Goal: Information Seeking & Learning: Compare options

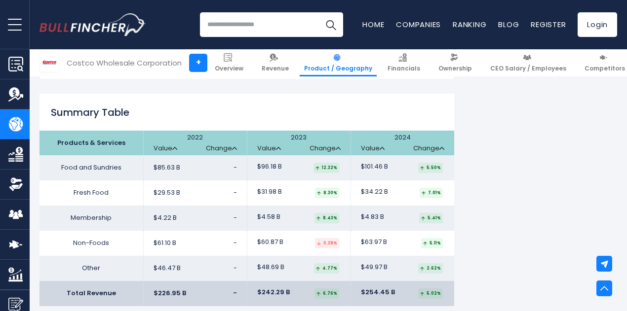
scroll to position [839, 0]
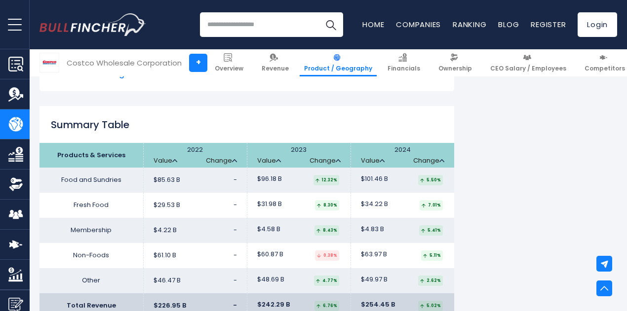
click at [287, 130] on h2 "Summary Table" at bounding box center [246, 124] width 415 height 15
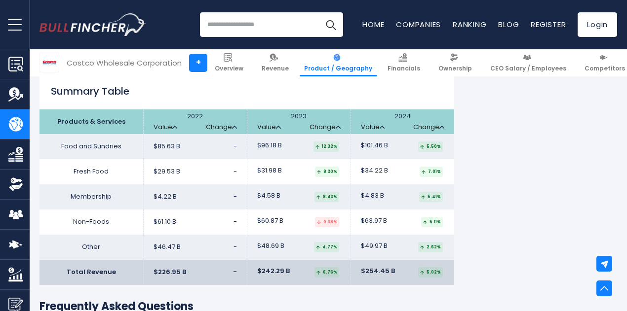
scroll to position [888, 0]
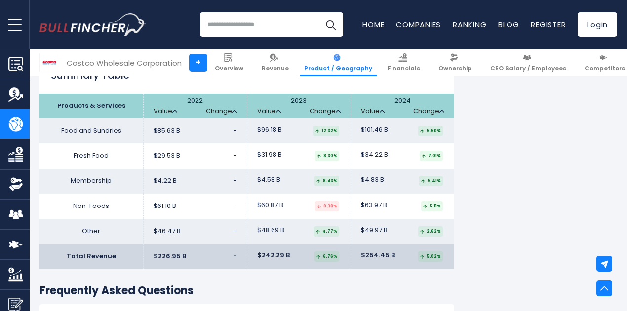
click at [442, 202] on td "$63.97 B 5.11%" at bounding box center [402, 206] width 104 height 25
click at [537, 217] on div "Costco Wholesale Corporation's Revenue by Segment In fiscal year 2024, Costco W…" at bounding box center [328, 9] width 578 height 1354
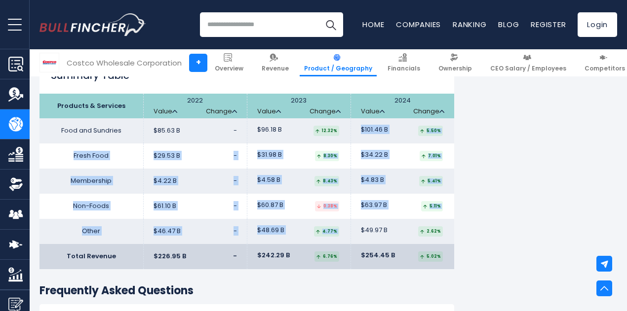
drag, startPoint x: 350, startPoint y: 127, endPoint x: 393, endPoint y: 226, distance: 108.1
click at [393, 226] on tbody "Food and Sundries $85.63 B - - -" at bounding box center [246, 181] width 415 height 126
click at [395, 237] on td "$49.97 B 2.62%" at bounding box center [402, 231] width 104 height 25
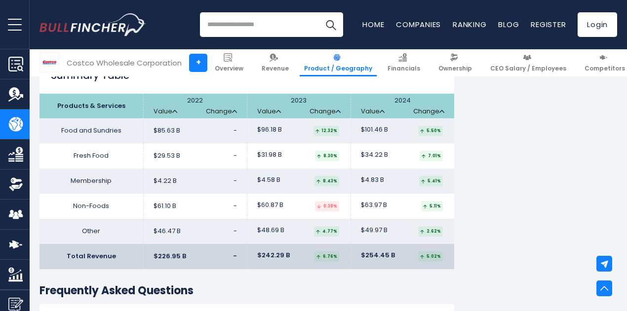
click at [432, 213] on td "$63.97 B 5.11%" at bounding box center [402, 206] width 104 height 25
drag, startPoint x: 80, startPoint y: 198, endPoint x: 90, endPoint y: 203, distance: 11.3
click at [89, 202] on td "Non-Foods" at bounding box center [91, 206] width 104 height 25
click at [92, 205] on td "Non-Foods" at bounding box center [91, 206] width 104 height 25
click at [100, 207] on td "Non-Foods" at bounding box center [91, 206] width 104 height 25
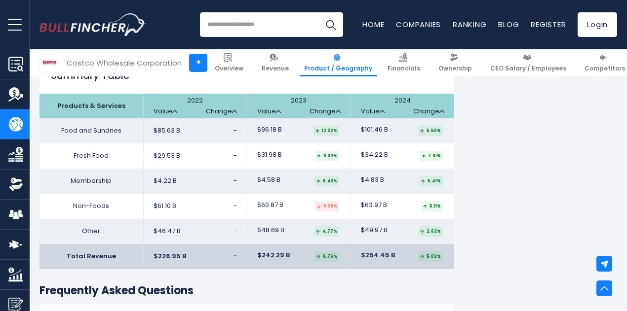
click at [101, 207] on td "Non-Foods" at bounding box center [91, 206] width 104 height 25
click at [107, 209] on td "Non-Foods" at bounding box center [91, 206] width 104 height 25
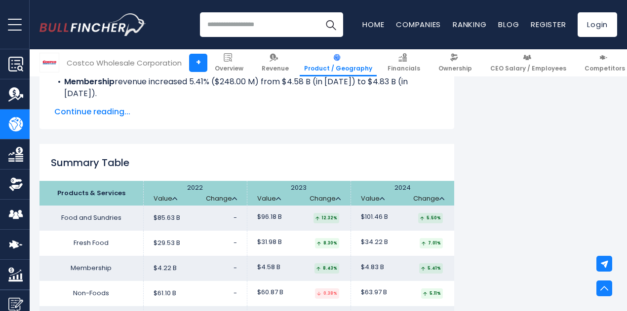
scroll to position [740, 0]
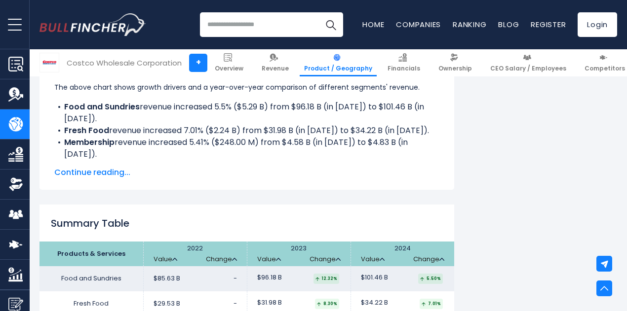
click at [98, 174] on span "Continue reading..." at bounding box center [246, 173] width 385 height 12
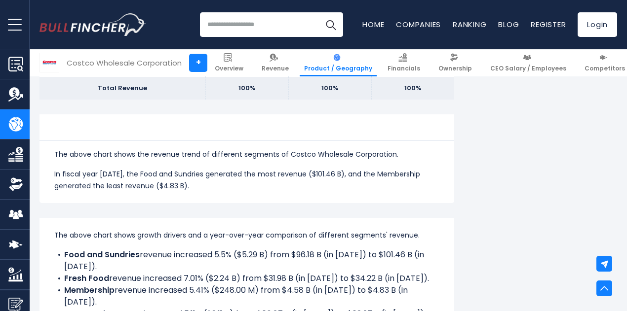
scroll to position [790, 0]
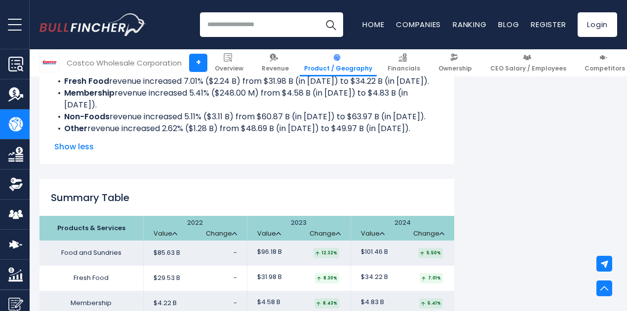
click at [355, 139] on div "The above chart shows growth drivers and a year-over-year comparison of differe…" at bounding box center [246, 92] width 385 height 121
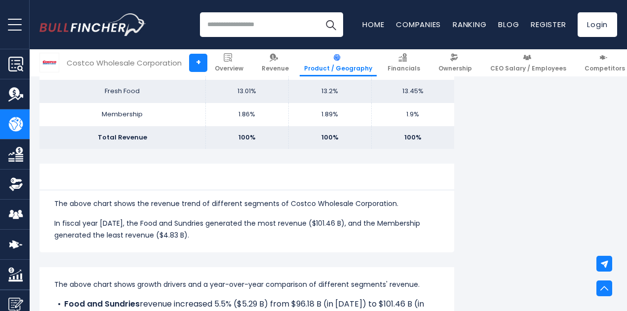
scroll to position [395, 0]
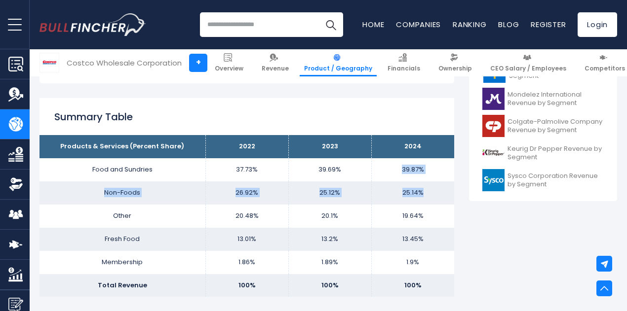
drag, startPoint x: 430, startPoint y: 182, endPoint x: 366, endPoint y: 164, distance: 66.7
click at [366, 164] on tbody "Products & Services (Percent Share) 2022 2023 2024 Food and Sundries 37.73% 39.…" at bounding box center [246, 216] width 415 height 162
click at [355, 175] on td "39.69%" at bounding box center [329, 169] width 83 height 23
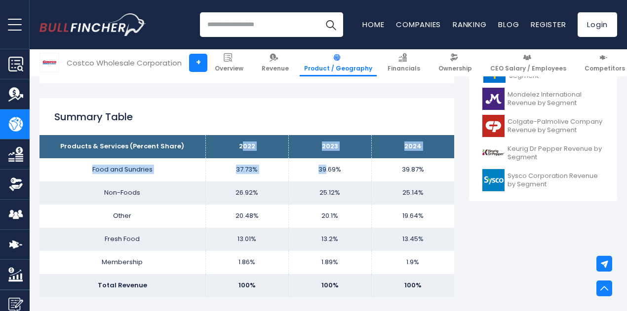
drag, startPoint x: 237, startPoint y: 142, endPoint x: 319, endPoint y: 170, distance: 87.3
click at [319, 170] on tbody "Products & Services (Percent Share) 2022 2023 2024 Food and Sundries 37.73% 39.…" at bounding box center [246, 216] width 415 height 162
click at [288, 170] on td "39.69%" at bounding box center [329, 169] width 83 height 23
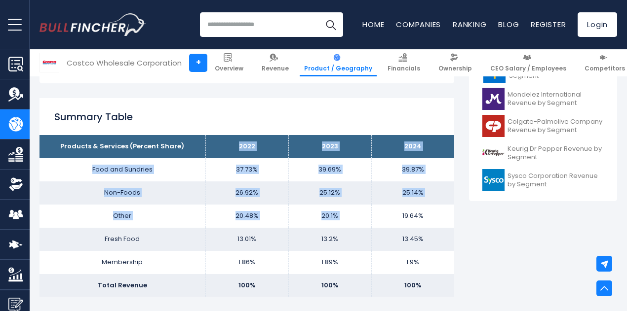
drag, startPoint x: 231, startPoint y: 151, endPoint x: 387, endPoint y: 210, distance: 167.3
click at [386, 209] on tbody "Products & Services (Percent Share) 2022 2023 2024 Food and Sundries 37.73% 39.…" at bounding box center [246, 216] width 415 height 162
click at [395, 216] on td "19.64%" at bounding box center [412, 216] width 83 height 23
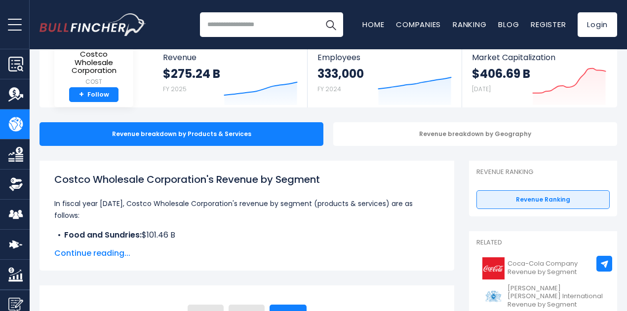
scroll to position [148, 0]
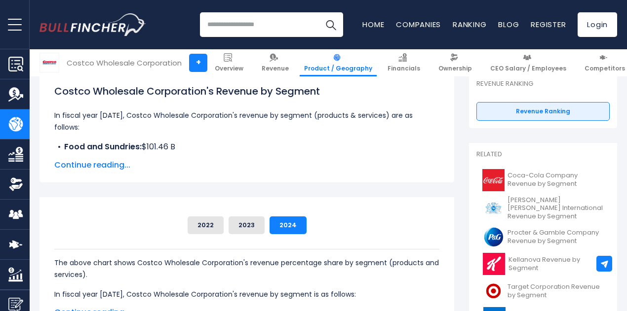
click at [107, 164] on span "Continue reading..." at bounding box center [246, 165] width 385 height 12
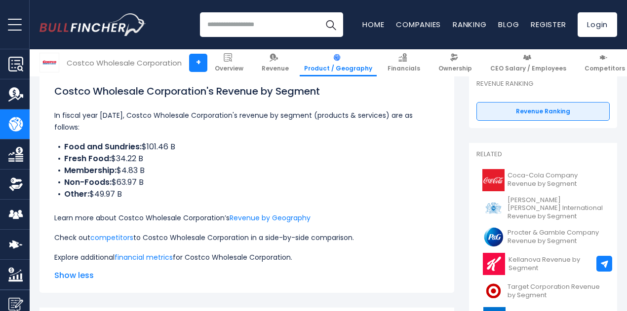
drag, startPoint x: 106, startPoint y: 189, endPoint x: 89, endPoint y: 186, distance: 17.0
click at [89, 186] on ul "Food and Sundries: $101.46 B Fresh Food: $34.22 B Membership: $4.83 B Non-Foods…" at bounding box center [246, 170] width 385 height 59
drag, startPoint x: 106, startPoint y: 187, endPoint x: 129, endPoint y: 190, distance: 23.0
click at [107, 187] on li "Non-Foods: $63.97 B" at bounding box center [246, 183] width 385 height 12
click at [150, 192] on li "Other: $49.97 B" at bounding box center [246, 195] width 385 height 12
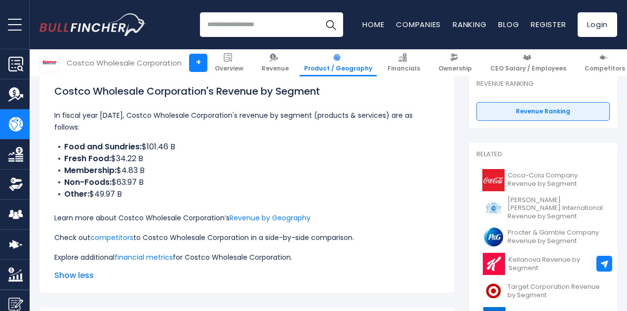
click at [150, 192] on li "Other: $49.97 B" at bounding box center [246, 195] width 385 height 12
click at [188, 227] on div "Costco Wholesale Corporation's Revenue by Segment In fiscal year 2024, Costco W…" at bounding box center [246, 174] width 385 height 180
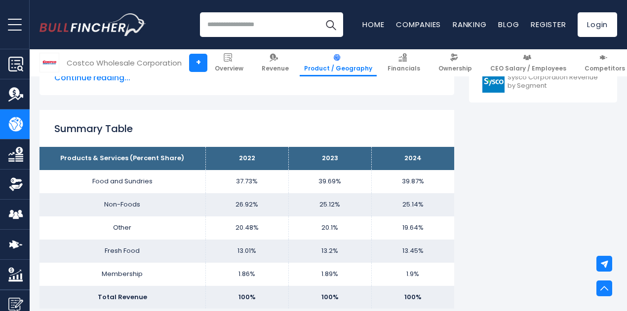
scroll to position [543, 0]
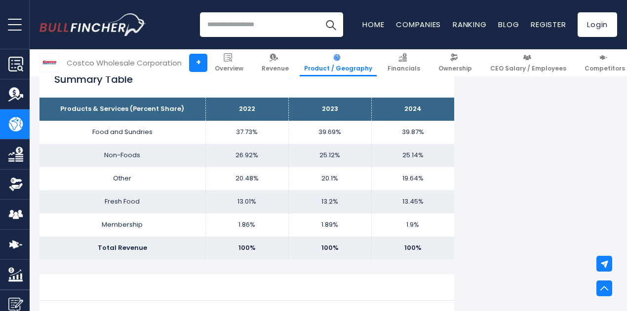
drag, startPoint x: 100, startPoint y: 228, endPoint x: 355, endPoint y: 211, distance: 255.7
click at [355, 211] on tbody "Products & Services (Percent Share) 2022 2023 2024 Food and Sundries 37.73% 39.…" at bounding box center [246, 179] width 415 height 162
click at [363, 226] on td "1.89%" at bounding box center [329, 225] width 83 height 23
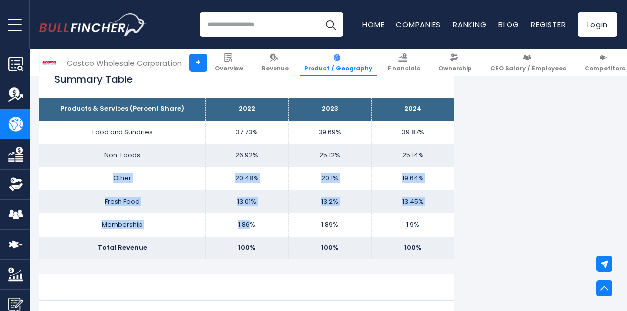
drag, startPoint x: 89, startPoint y: 178, endPoint x: 247, endPoint y: 234, distance: 167.8
click at [246, 234] on tbody "Products & Services (Percent Share) 2022 2023 2024 Food and Sundries 37.73% 39.…" at bounding box center [246, 179] width 415 height 162
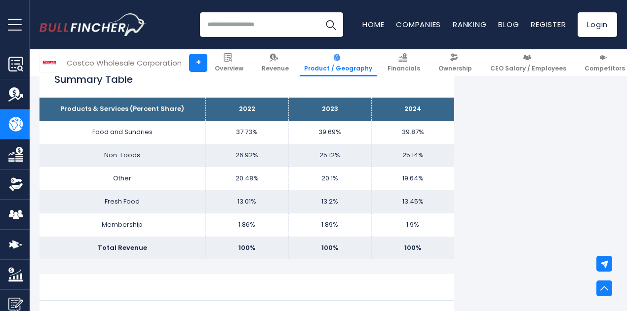
click at [263, 248] on td "100%" at bounding box center [246, 248] width 83 height 23
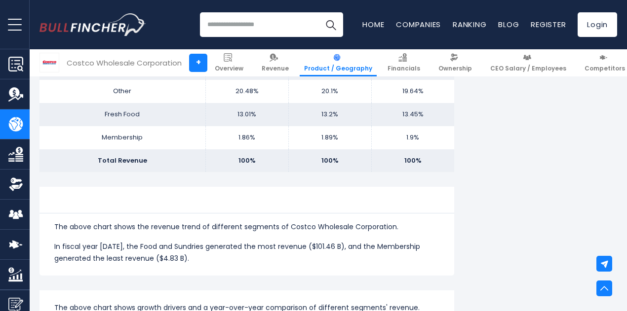
scroll to position [740, 0]
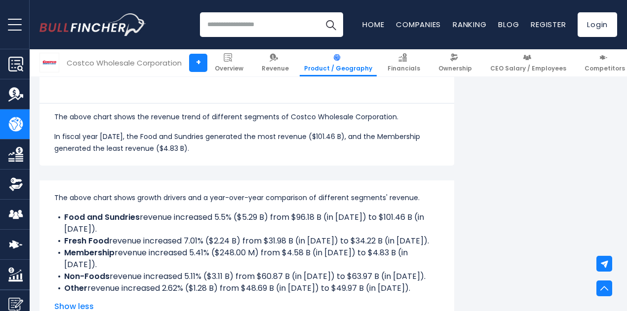
click at [280, 220] on div "The above chart shows growth drivers and a year-over-year comparison of differe…" at bounding box center [246, 243] width 385 height 103
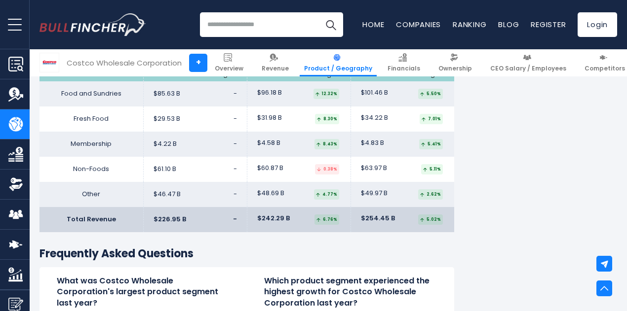
scroll to position [1185, 0]
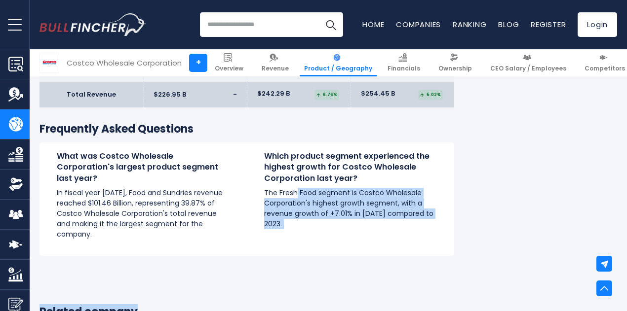
drag, startPoint x: 406, startPoint y: 255, endPoint x: 524, endPoint y: 279, distance: 120.3
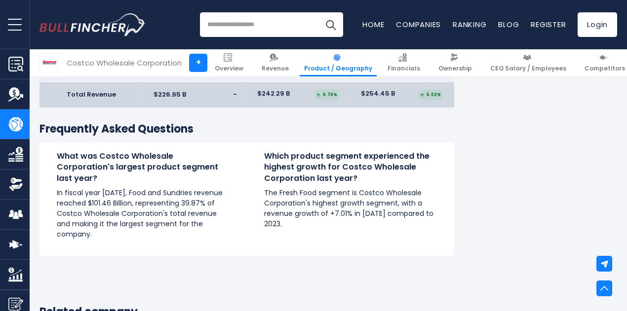
click at [98, 190] on p "In fiscal year 2024, Food and Sundries revenue reached $101.46 Billion, represe…" at bounding box center [143, 214] width 173 height 52
click at [118, 189] on p "In fiscal year 2024, Food and Sundries revenue reached $101.46 Billion, represe…" at bounding box center [143, 214] width 173 height 52
click at [120, 189] on p "In fiscal year 2024, Food and Sundries revenue reached $101.46 Billion, represe…" at bounding box center [143, 214] width 173 height 52
click at [121, 189] on p "In fiscal year 2024, Food and Sundries revenue reached $101.46 Billion, represe…" at bounding box center [143, 214] width 173 height 52
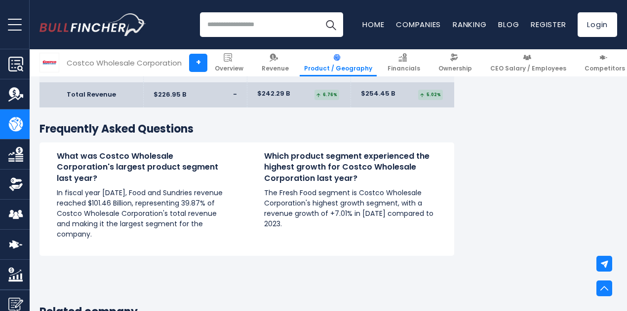
click at [132, 193] on p "In fiscal year 2024, Food and Sundries revenue reached $101.46 Billion, represe…" at bounding box center [143, 214] width 173 height 52
click at [151, 208] on p "In fiscal year 2024, Food and Sundries revenue reached $101.46 Billion, represe…" at bounding box center [143, 214] width 173 height 52
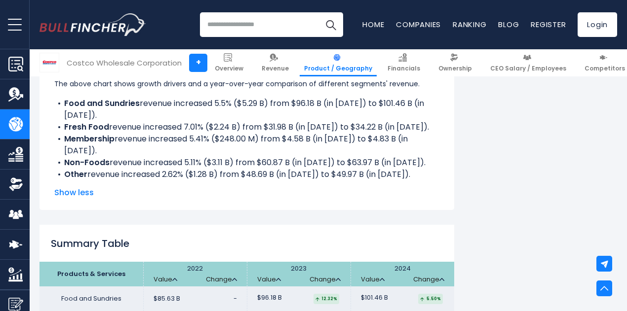
scroll to position [839, 0]
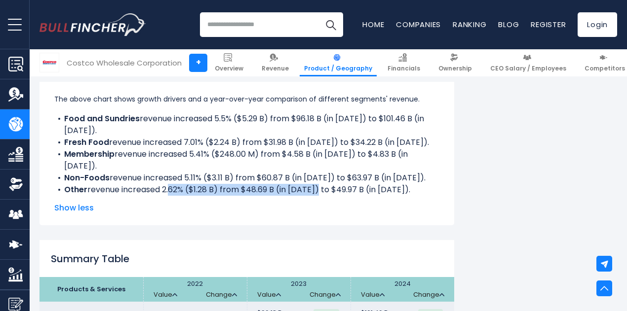
drag, startPoint x: 159, startPoint y: 187, endPoint x: 336, endPoint y: 185, distance: 176.7
click at [313, 186] on li "Other revenue increased 2.62% ($1.28 B) from $48.69 B (in 2023) to $49.97 B (in…" at bounding box center [246, 190] width 385 height 12
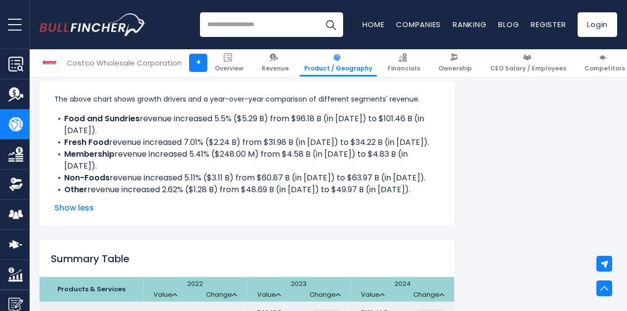
click at [338, 185] on li "Other revenue increased 2.62% ($1.28 B) from $48.69 B (in 2023) to $49.97 B (in…" at bounding box center [246, 190] width 385 height 12
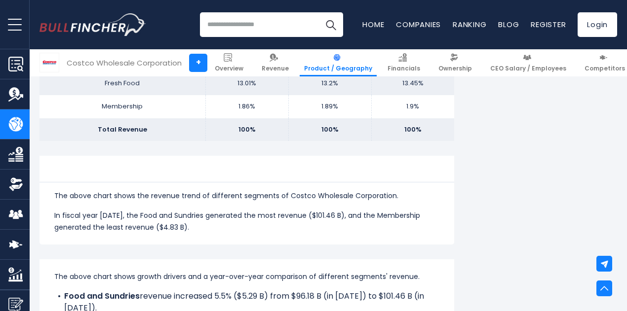
scroll to position [642, 0]
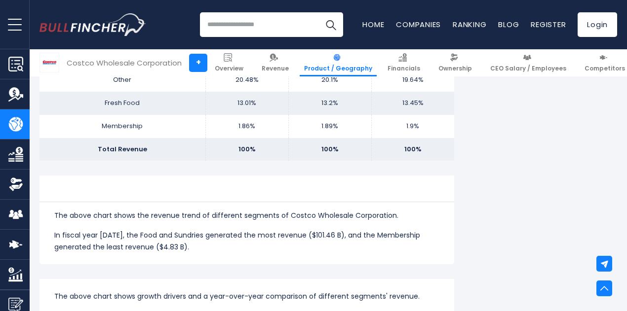
click at [281, 226] on div "The above chart shows the revenue trend of different segments of Costco Wholesa…" at bounding box center [246, 220] width 385 height 66
click at [301, 231] on p "In fiscal year 2024, the Food and Sundries generated the most revenue ($101.46 …" at bounding box center [246, 242] width 385 height 24
click at [307, 239] on p "In fiscal year 2024, the Food and Sundries generated the most revenue ($101.46 …" at bounding box center [246, 242] width 385 height 24
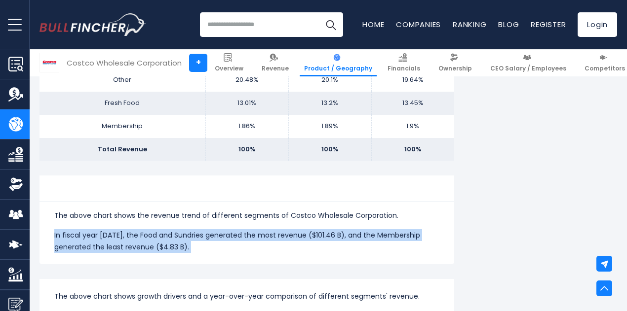
click at [308, 240] on p "In fiscal year 2024, the Food and Sundries generated the most revenue ($101.46 …" at bounding box center [246, 242] width 385 height 24
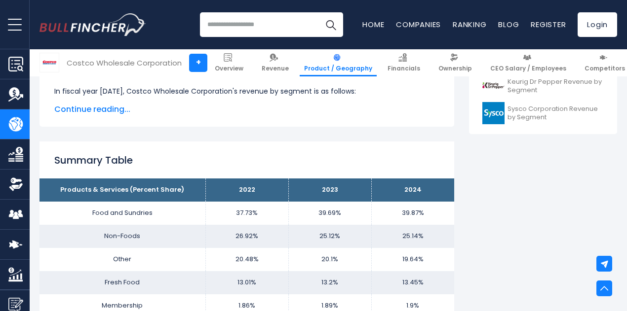
scroll to position [395, 0]
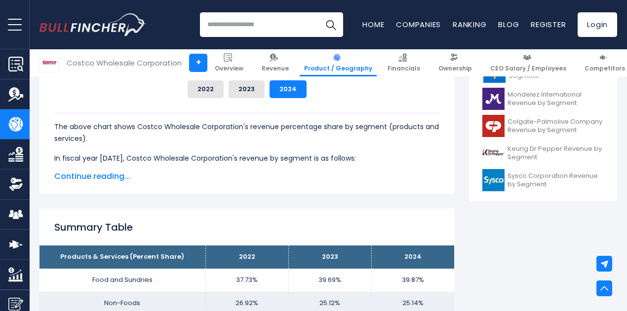
click at [294, 191] on div "Costco Wholesale Corporation's Revenue Share by Segment Food and Sundries 2022" at bounding box center [246, 127] width 415 height 133
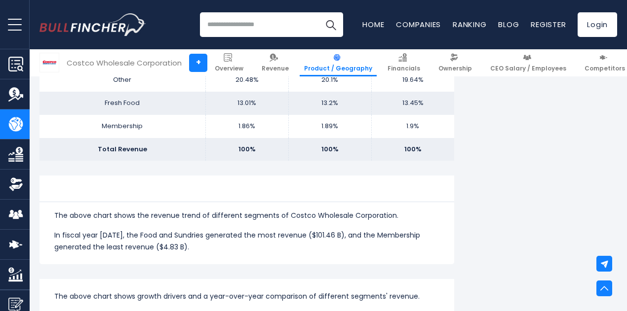
scroll to position [740, 0]
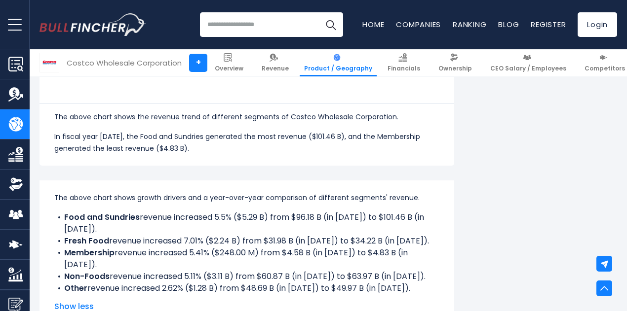
click at [280, 235] on li "Food and Sundries revenue increased 5.5% ($5.29 B) from $96.18 B (in 2023) to $…" at bounding box center [246, 224] width 385 height 24
drag, startPoint x: 280, startPoint y: 235, endPoint x: 286, endPoint y: 233, distance: 6.2
click at [281, 235] on li "Food and Sundries revenue increased 5.5% ($5.29 B) from $96.18 B (in 2023) to $…" at bounding box center [246, 224] width 385 height 24
click at [286, 233] on li "Food and Sundries revenue increased 5.5% ($5.29 B) from $96.18 B (in 2023) to $…" at bounding box center [246, 224] width 385 height 24
click at [288, 232] on li "Food and Sundries revenue increased 5.5% ($5.29 B) from $96.18 B (in 2023) to $…" at bounding box center [246, 224] width 385 height 24
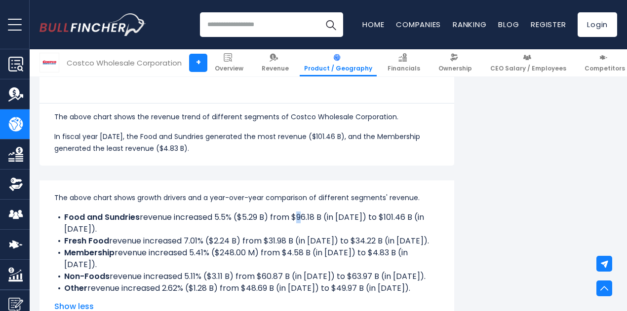
click at [288, 232] on li "Food and Sundries revenue increased 5.5% ($5.29 B) from $96.18 B (in 2023) to $…" at bounding box center [246, 224] width 385 height 24
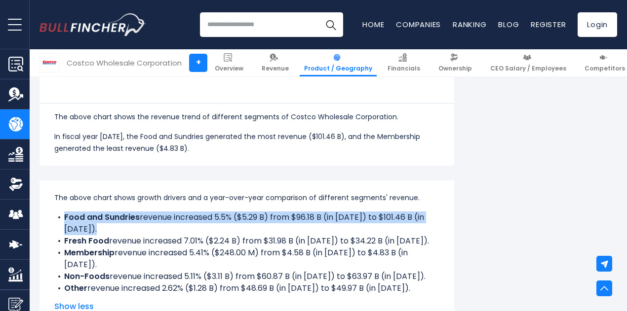
click at [288, 232] on li "Food and Sundries revenue increased 5.5% ($5.29 B) from $96.18 B (in 2023) to $…" at bounding box center [246, 224] width 385 height 24
click at [289, 232] on li "Food and Sundries revenue increased 5.5% ($5.29 B) from $96.18 B (in 2023) to $…" at bounding box center [246, 224] width 385 height 24
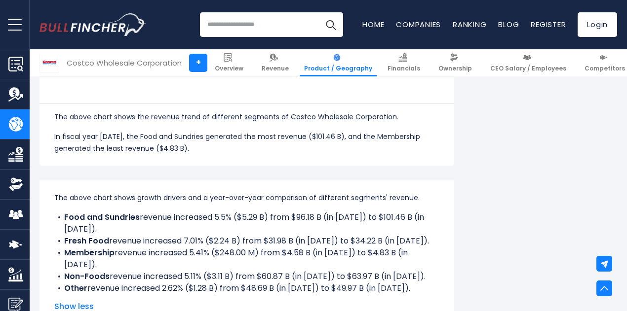
click at [319, 263] on li "Membership revenue increased 5.41% ($248.00 M) from $4.58 B (in 2023) to $4.83 …" at bounding box center [246, 259] width 385 height 24
click at [319, 265] on li "Membership revenue increased 5.41% ($248.00 M) from $4.58 B (in 2023) to $4.83 …" at bounding box center [246, 259] width 385 height 24
drag, startPoint x: 351, startPoint y: 271, endPoint x: 395, endPoint y: 286, distance: 46.4
click at [353, 271] on li "Non-Foods revenue increased 5.11% ($3.11 B) from $60.87 B (in 2023) to $63.97 B…" at bounding box center [246, 277] width 385 height 12
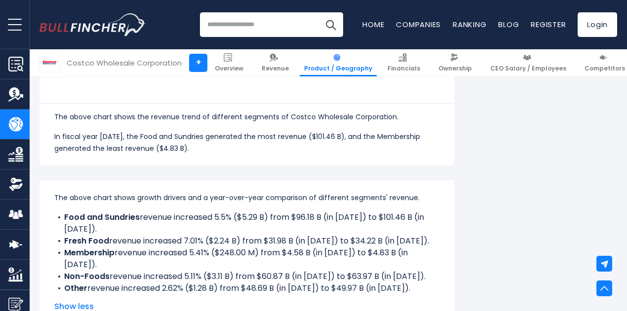
click at [398, 291] on li "Other revenue increased 2.62% ($1.28 B) from $48.69 B (in 2023) to $49.97 B (in…" at bounding box center [246, 289] width 385 height 12
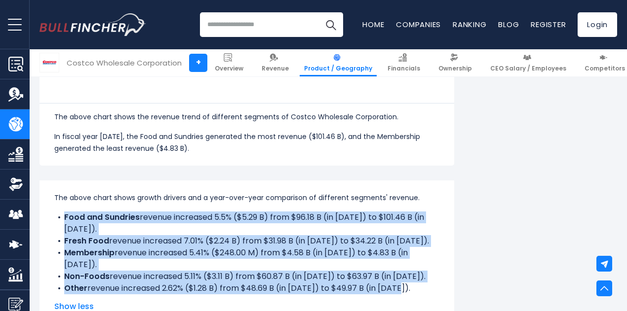
drag, startPoint x: 50, startPoint y: 229, endPoint x: 396, endPoint y: 285, distance: 350.6
click at [396, 285] on div "The above chart shows growth drivers and a year-over-year comparison of differe…" at bounding box center [246, 243] width 385 height 103
click at [358, 247] on li "Fresh Food revenue increased 7.01% ($2.24 B) from $31.98 B (in 2023) to $34.22 …" at bounding box center [246, 241] width 385 height 12
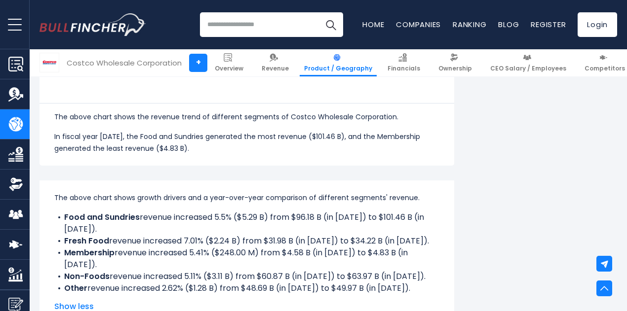
scroll to position [987, 0]
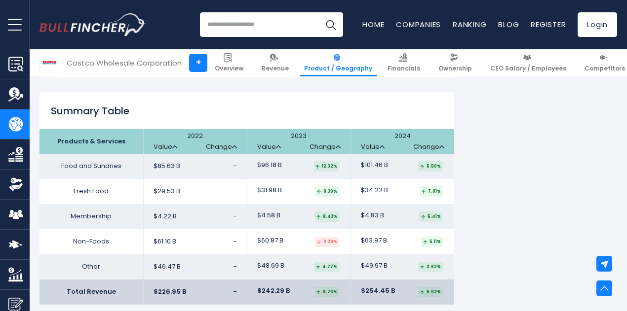
drag, startPoint x: 329, startPoint y: 171, endPoint x: 345, endPoint y: 179, distance: 17.0
click at [344, 178] on tr "Food and Sundries $85.63 B - $96.18 B $101.46 B" at bounding box center [246, 166] width 415 height 25
click at [318, 168] on div "12.32%" at bounding box center [326, 166] width 26 height 10
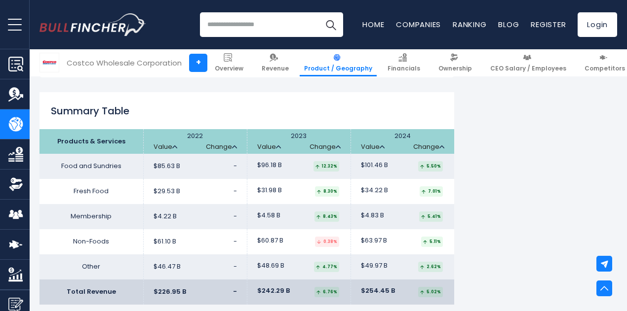
click at [318, 168] on div "12.32%" at bounding box center [326, 166] width 26 height 10
click at [350, 171] on td "$101.46 B 5.50%" at bounding box center [402, 166] width 104 height 25
click at [405, 185] on td "$34.22 B 7.01%" at bounding box center [402, 191] width 104 height 25
click at [410, 193] on td "$34.22 B 7.01%" at bounding box center [402, 191] width 104 height 25
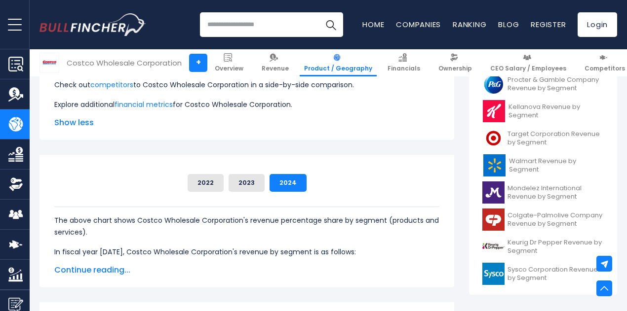
scroll to position [296, 0]
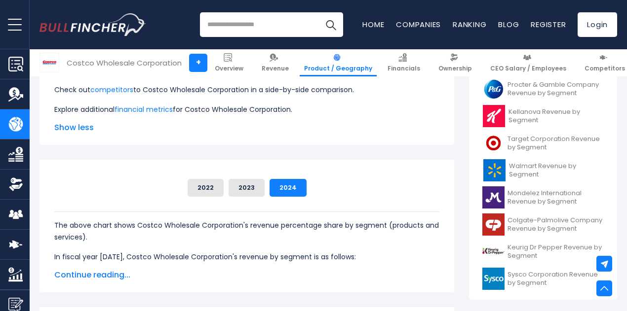
click at [69, 280] on span "Continue reading..." at bounding box center [246, 276] width 385 height 12
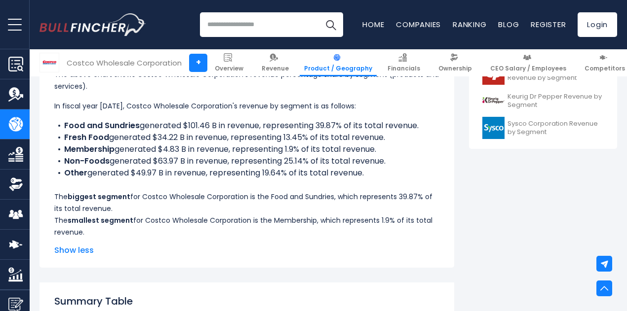
scroll to position [494, 0]
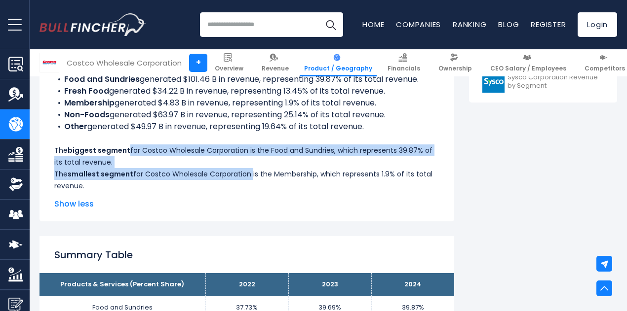
drag, startPoint x: 272, startPoint y: 177, endPoint x: 232, endPoint y: 161, distance: 42.8
click at [232, 161] on div "The above chart shows Costco Wholesale Corporation's revenue percentage share b…" at bounding box center [246, 103] width 385 height 178
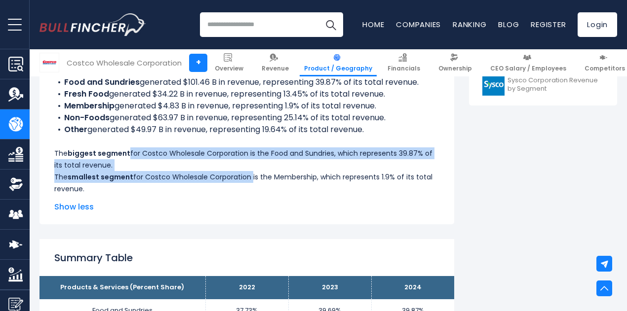
scroll to position [444, 0]
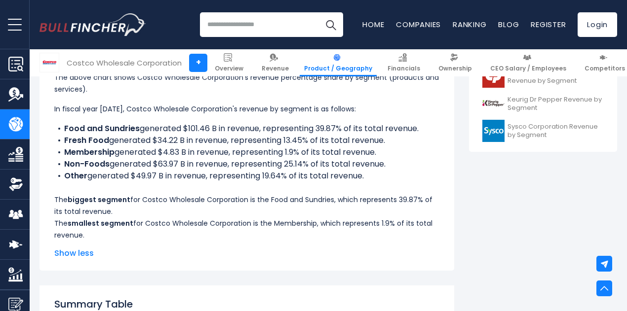
click at [200, 165] on li "Non-Foods generated $63.97 B in revenue, representing 25.14% of its total reven…" at bounding box center [246, 164] width 385 height 12
drag, startPoint x: 363, startPoint y: 174, endPoint x: 44, endPoint y: 109, distance: 325.0
click at [44, 109] on div "Costco Wholesale Corporation's Revenue Share by Segment Food and Sundries 2022" at bounding box center [246, 141] width 415 height 259
click at [130, 137] on li "Fresh Food generated $34.22 B in revenue, representing 13.45% of its total reve…" at bounding box center [246, 141] width 385 height 12
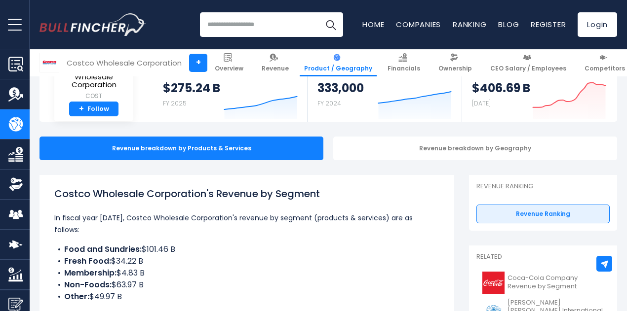
scroll to position [0, 0]
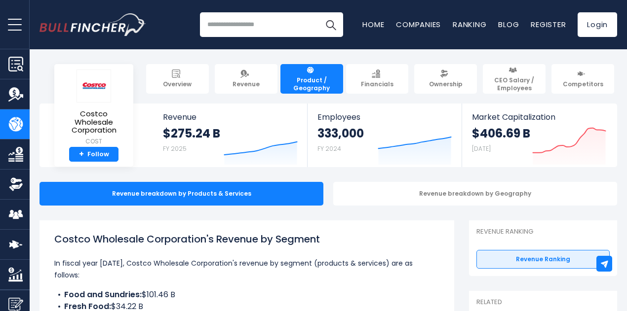
drag, startPoint x: 356, startPoint y: 270, endPoint x: 362, endPoint y: 269, distance: 5.5
drag, startPoint x: 363, startPoint y: 237, endPoint x: 368, endPoint y: 223, distance: 14.7
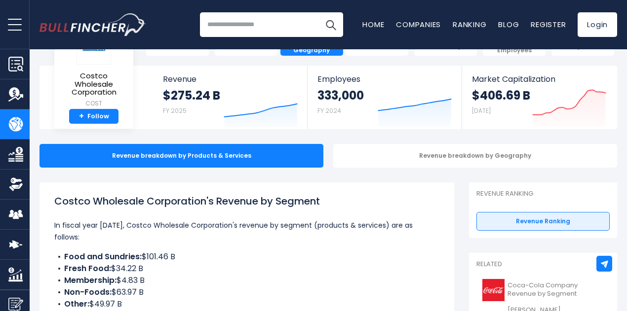
scroll to position [148, 0]
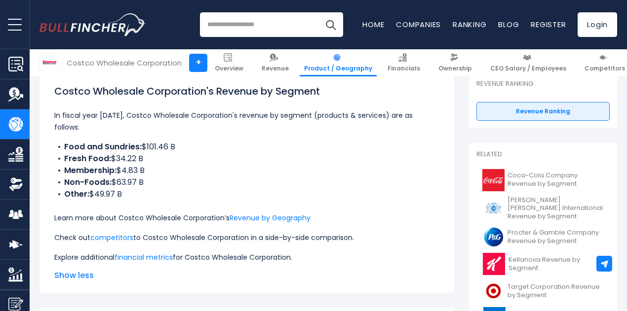
click at [119, 154] on li "Fresh Food: $34.22 B" at bounding box center [246, 159] width 385 height 12
click at [140, 146] on li "Food and Sundries: $101.46 B" at bounding box center [246, 147] width 385 height 12
click at [141, 146] on li "Food and Sundries: $101.46 B" at bounding box center [246, 147] width 385 height 12
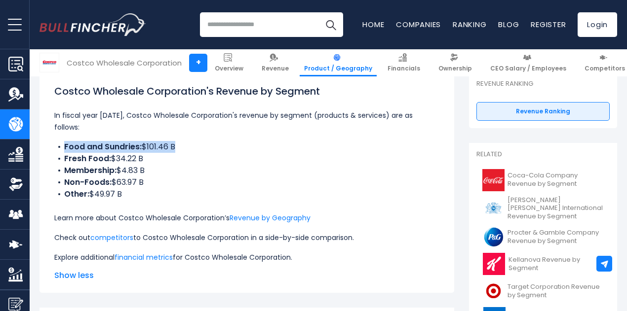
click at [141, 149] on li "Food and Sundries: $101.46 B" at bounding box center [246, 147] width 385 height 12
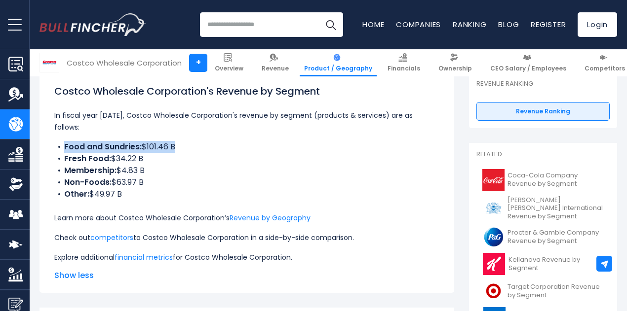
click at [141, 149] on li "Food and Sundries: $101.46 B" at bounding box center [246, 147] width 385 height 12
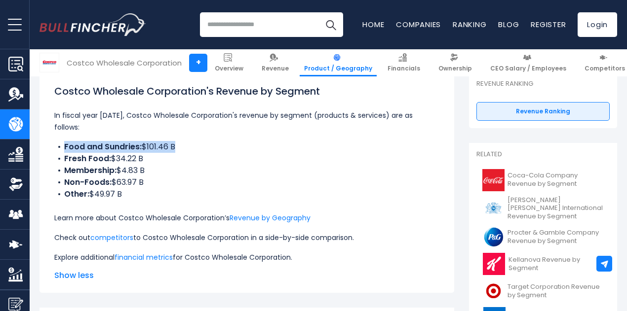
click at [141, 149] on li "Food and Sundries: $101.46 B" at bounding box center [246, 147] width 385 height 12
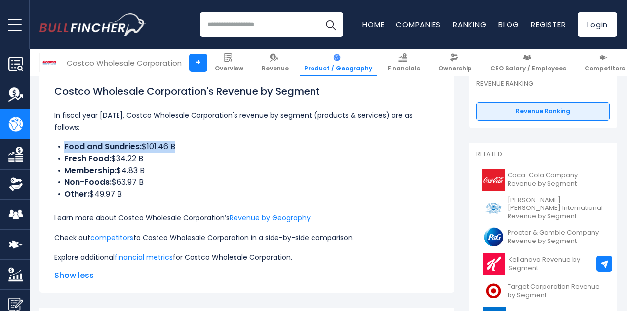
click at [141, 149] on li "Food and Sundries: $101.46 B" at bounding box center [246, 147] width 385 height 12
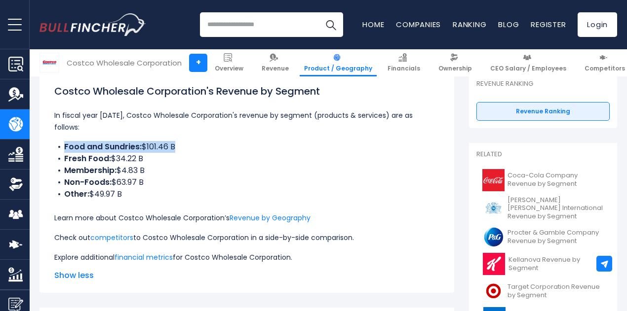
click at [141, 149] on li "Food and Sundries: $101.46 B" at bounding box center [246, 147] width 385 height 12
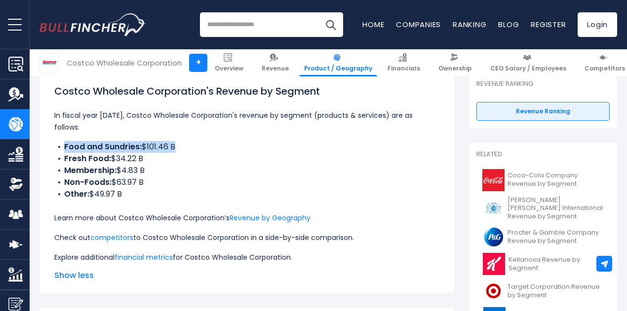
click at [141, 149] on li "Food and Sundries: $101.46 B" at bounding box center [246, 147] width 385 height 12
click at [325, 194] on li "Other: $49.97 B" at bounding box center [246, 195] width 385 height 12
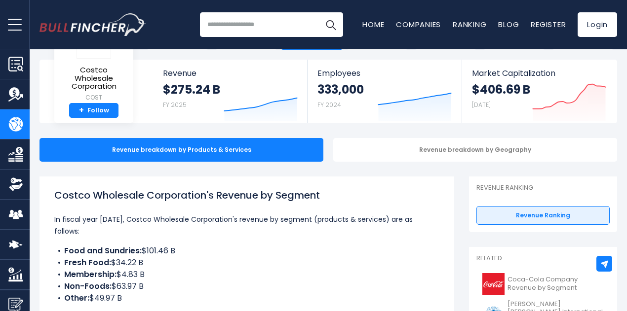
scroll to position [0, 0]
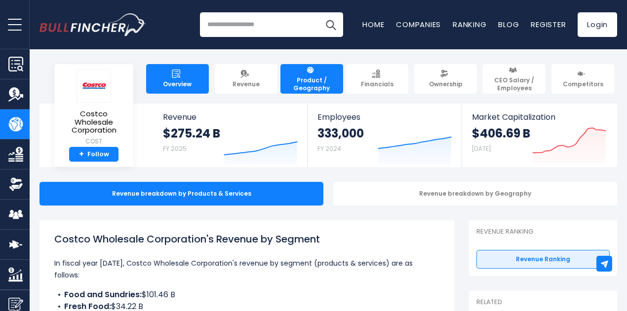
click at [181, 88] on link "Overview" at bounding box center [177, 79] width 63 height 30
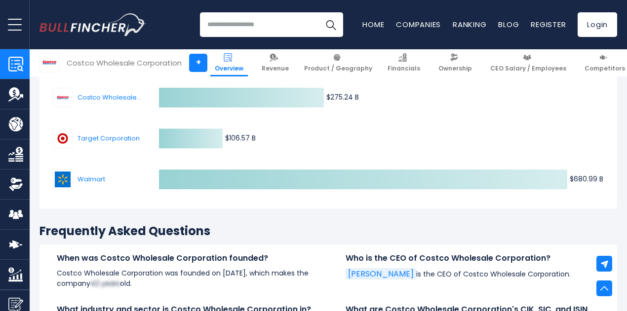
scroll to position [3011, 0]
click at [97, 175] on span "Walmart" at bounding box center [101, 180] width 49 height 10
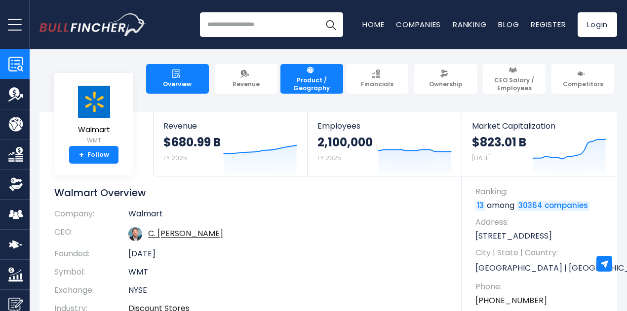
click at [318, 87] on link "Product / Geography" at bounding box center [311, 79] width 63 height 30
